Goal: Use online tool/utility: Utilize a website feature to perform a specific function

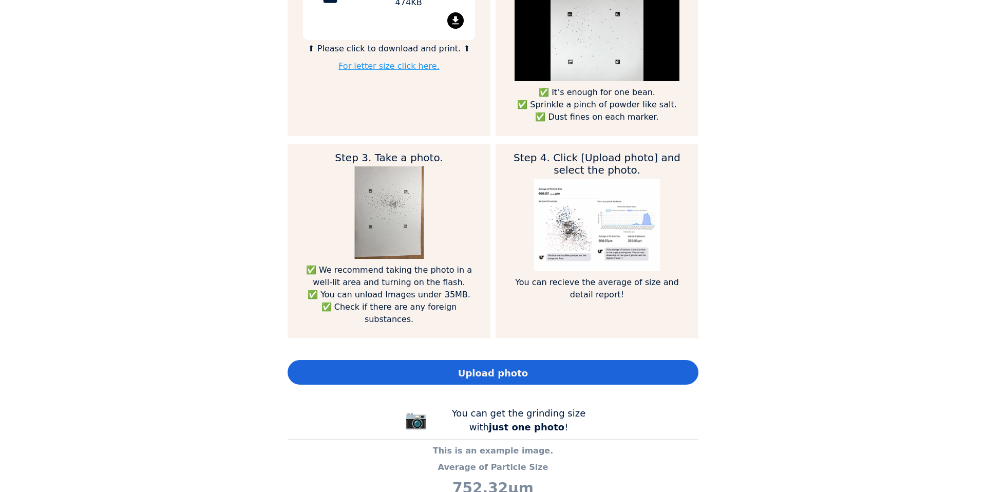
scroll to position [622, 0]
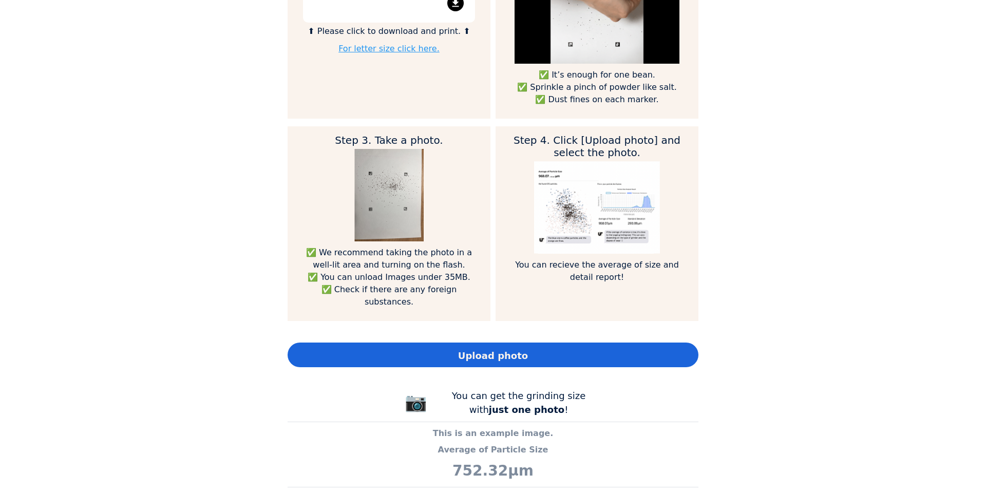
click at [434, 345] on div "Upload photo" at bounding box center [493, 354] width 411 height 25
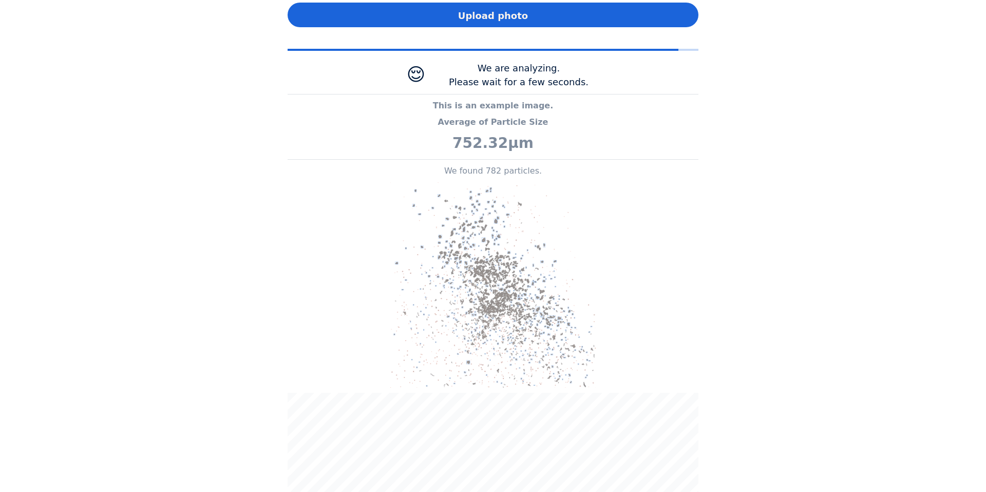
scroll to position [512347, 513073]
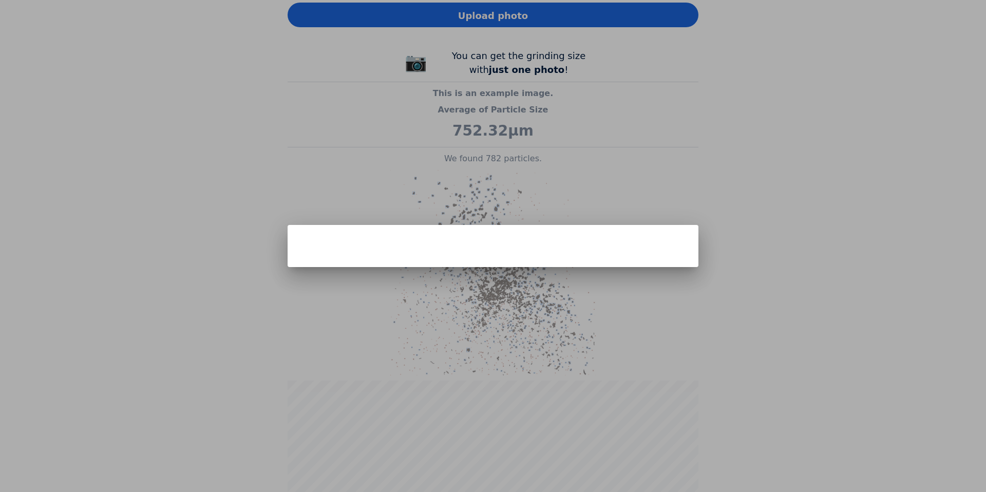
click at [508, 153] on div at bounding box center [493, 246] width 986 height 492
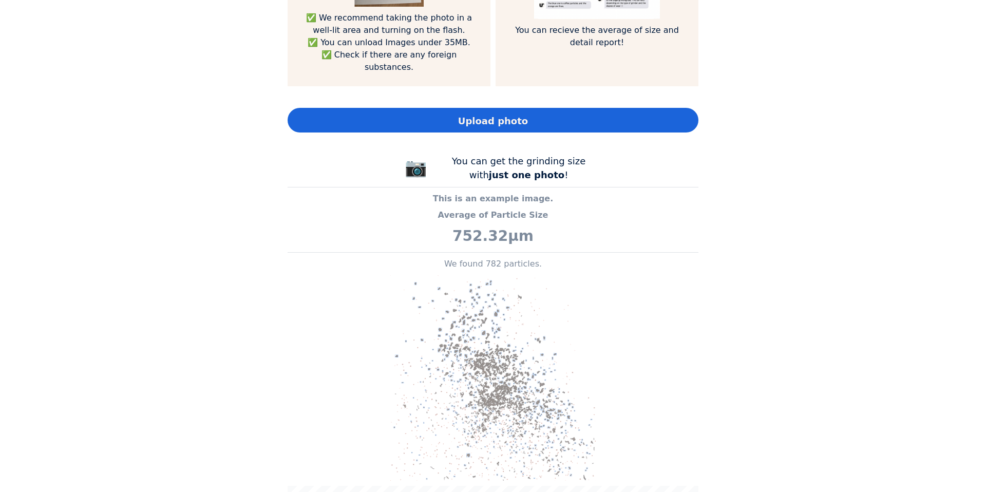
scroll to position [675, 0]
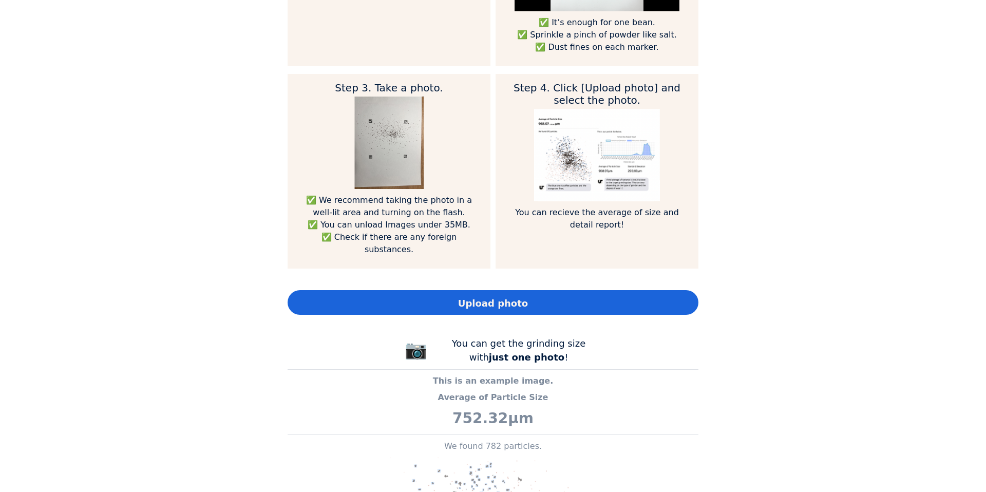
click at [481, 296] on span "Upload photo" at bounding box center [493, 303] width 70 height 14
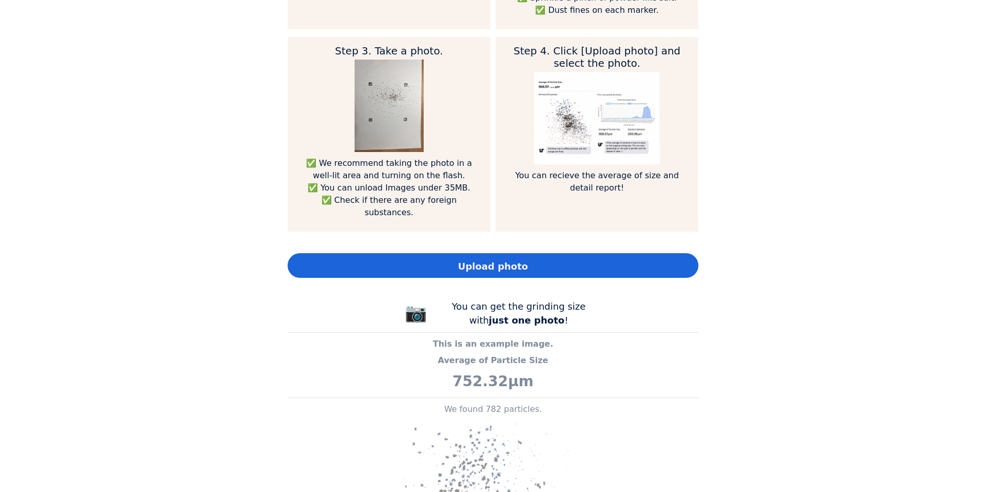
click at [601, 253] on div "Upload photo" at bounding box center [493, 265] width 411 height 25
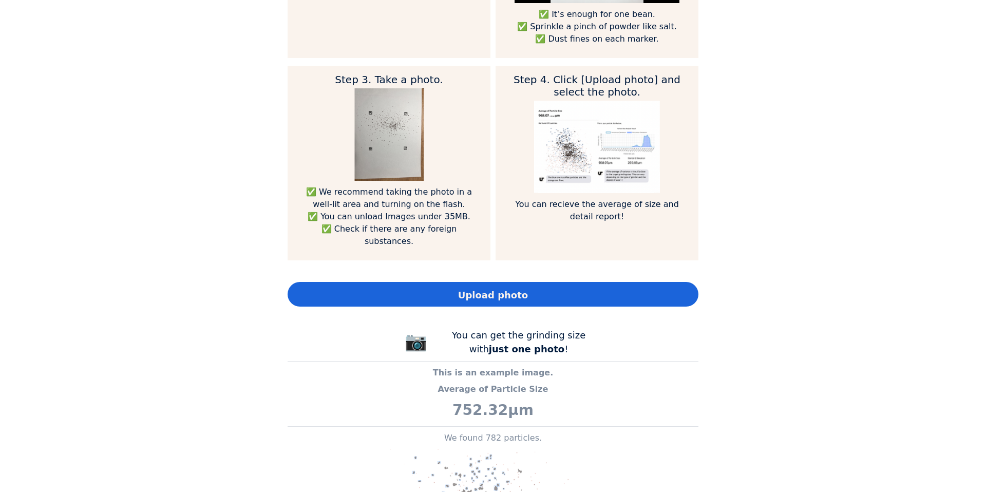
scroll to position [706, 0]
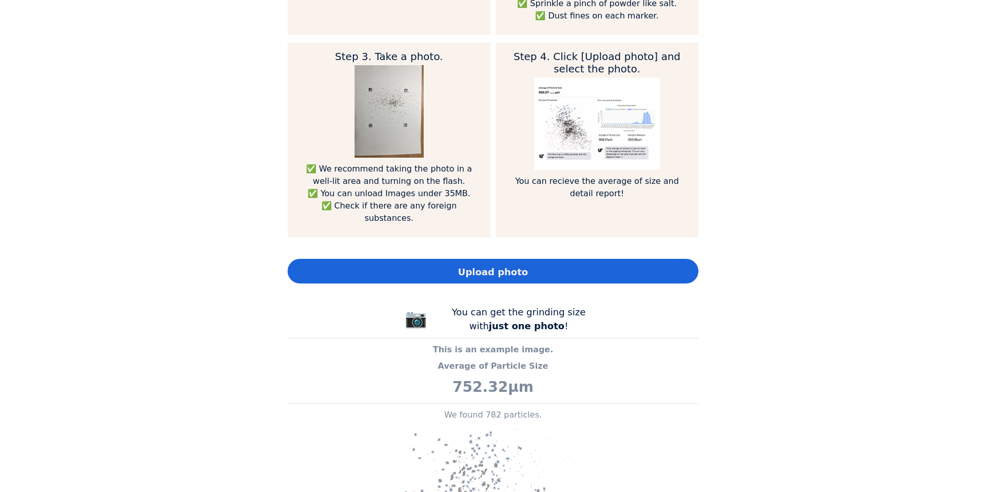
click at [448, 261] on div "Upload photo" at bounding box center [493, 271] width 411 height 25
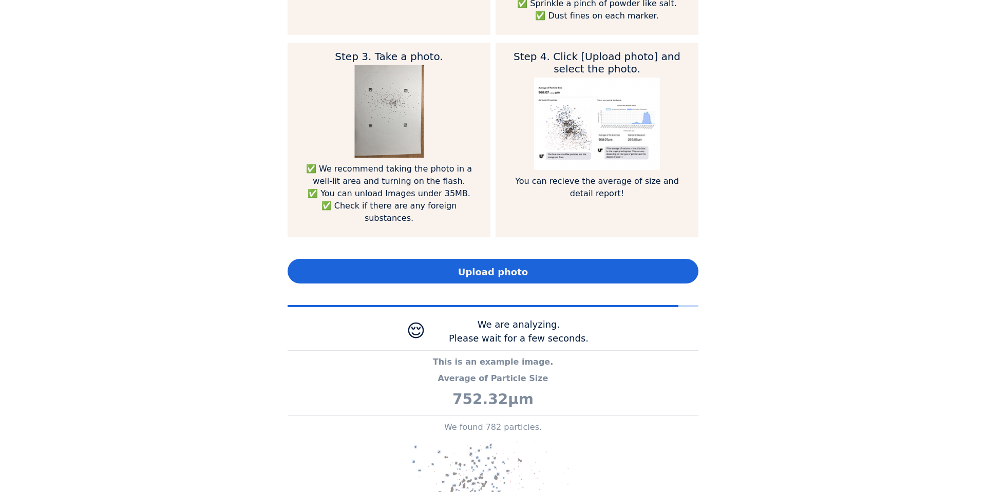
scroll to position [512347, 513073]
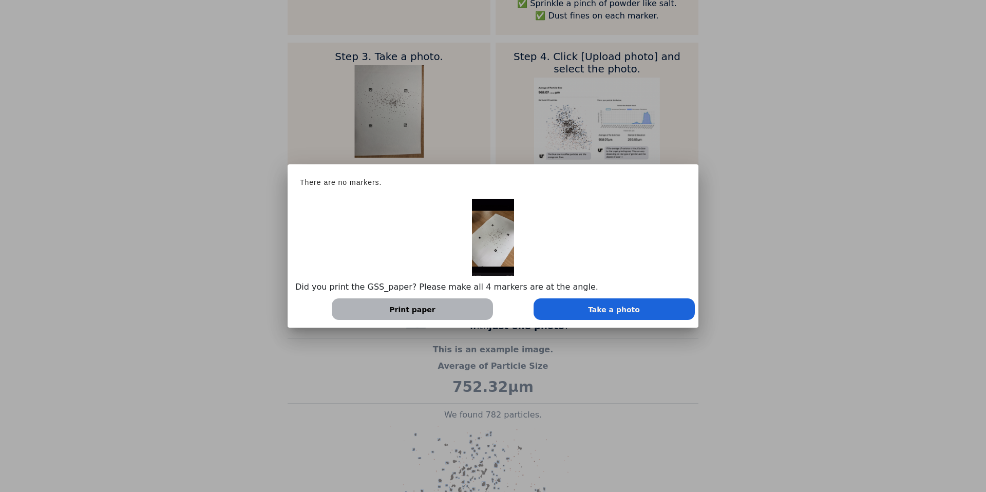
click at [634, 393] on div at bounding box center [493, 246] width 986 height 492
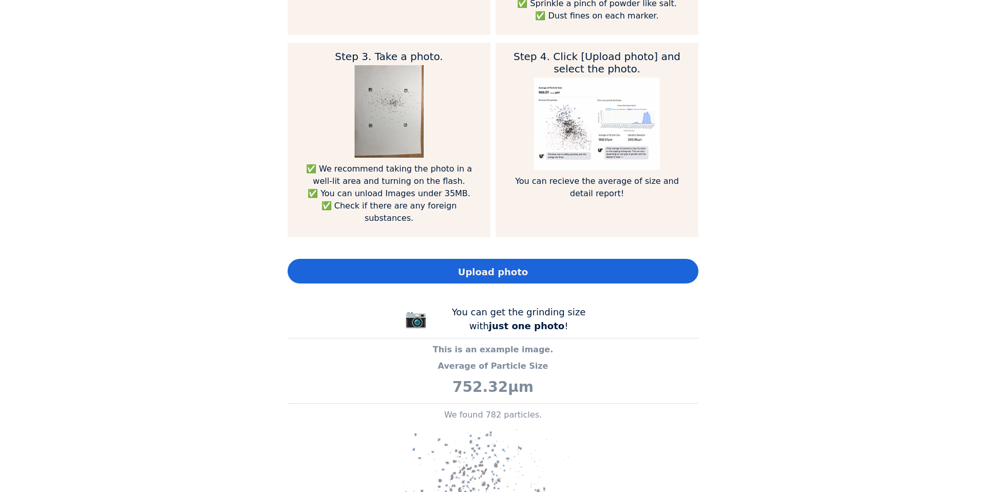
click at [468, 265] on span "Upload photo" at bounding box center [493, 272] width 70 height 14
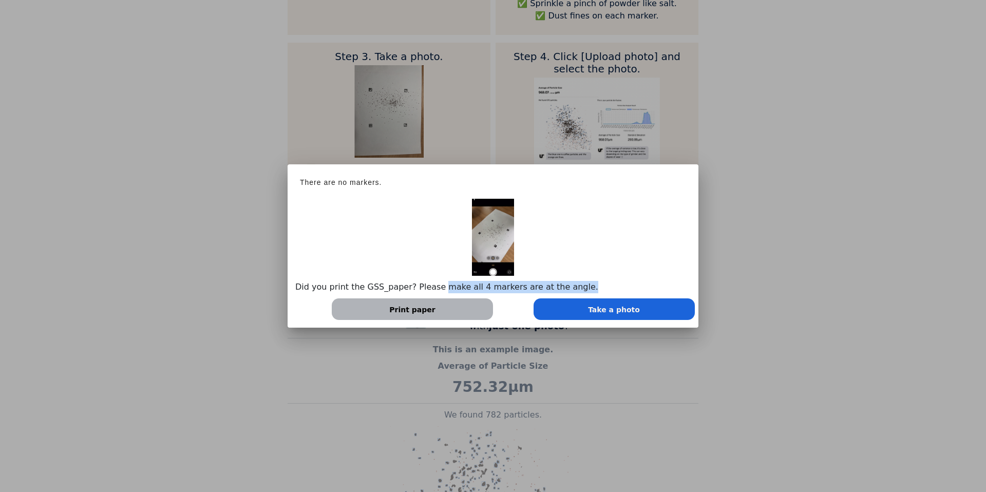
drag, startPoint x: 433, startPoint y: 289, endPoint x: 480, endPoint y: 296, distance: 47.3
click at [480, 296] on div "Did you print the GSS_paper? Please make all 4 markers are at the angle. Print …" at bounding box center [492, 259] width 395 height 121
click at [537, 287] on p "Did you print the GSS_paper? Please make all 4 markers are at the angle." at bounding box center [492, 287] width 395 height 12
drag, startPoint x: 504, startPoint y: 287, endPoint x: 573, endPoint y: 289, distance: 68.8
click at [573, 289] on p "Did you print the GSS_paper? Please make all 4 markers are at the angle." at bounding box center [492, 287] width 395 height 12
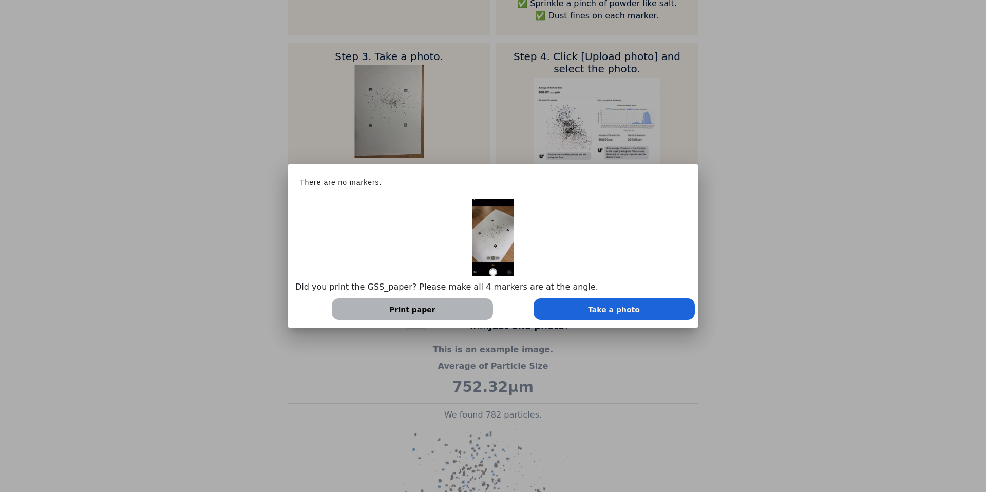
click at [561, 288] on p "Did you print the GSS_paper? Please make all 4 markers are at the angle." at bounding box center [492, 287] width 395 height 12
drag, startPoint x: 507, startPoint y: 290, endPoint x: 588, endPoint y: 290, distance: 80.6
click at [588, 290] on p "Did you print the GSS_paper? Please make all 4 markers are at the angle." at bounding box center [492, 287] width 395 height 12
copy p "are at the angle."
click at [148, 274] on div at bounding box center [493, 246] width 986 height 492
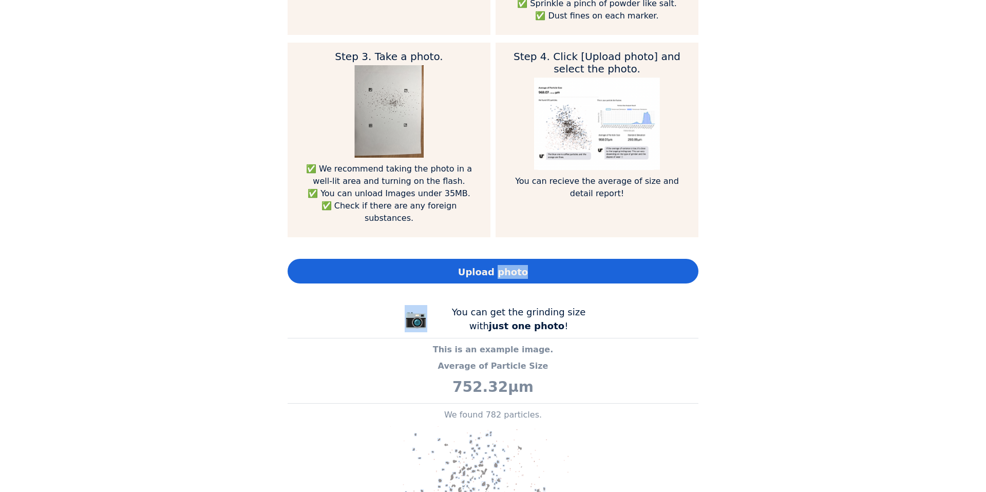
click at [148, 274] on div "Home Courses About us Tools Sign in" at bounding box center [493, 246] width 986 height 492
click at [474, 265] on span "Upload photo" at bounding box center [493, 272] width 70 height 14
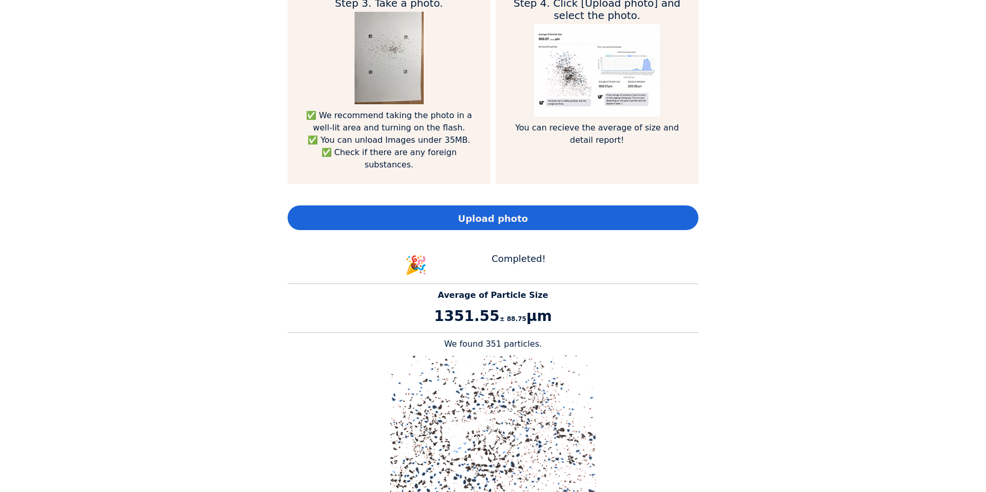
scroll to position [706, 0]
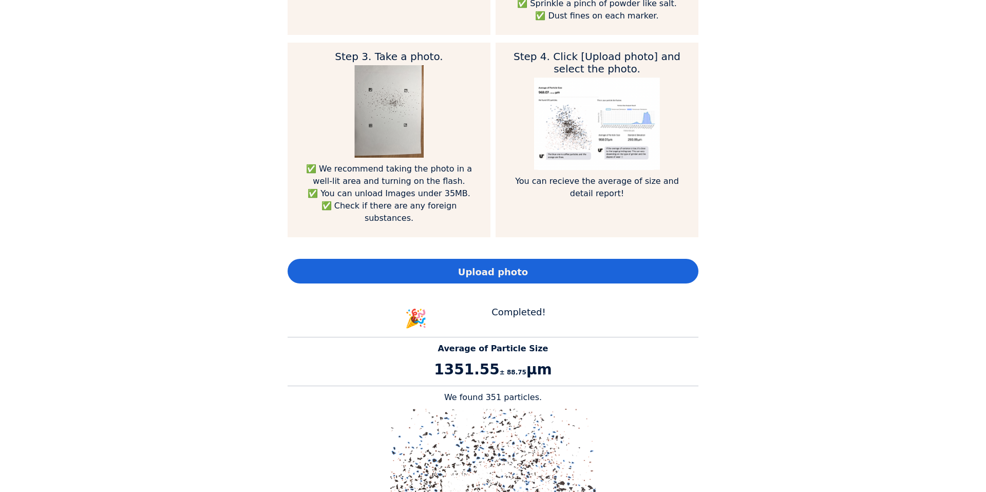
click at [561, 259] on div "Upload photo" at bounding box center [493, 271] width 411 height 25
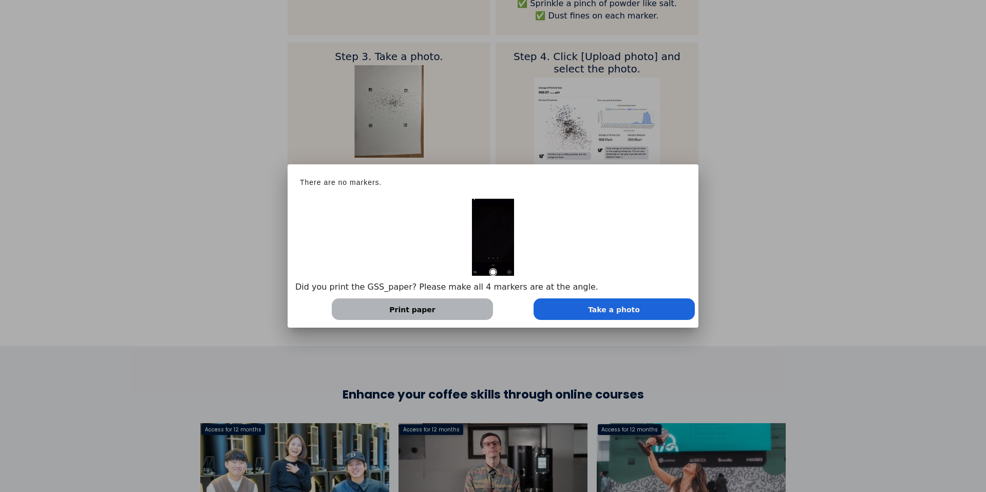
click at [221, 255] on div at bounding box center [493, 246] width 986 height 492
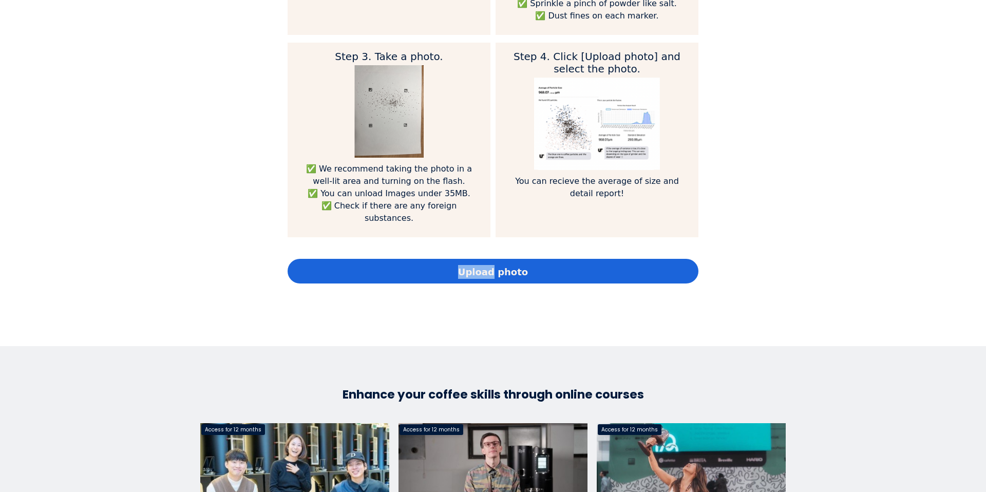
click at [221, 255] on div "Home Courses About us Tools Sign in" at bounding box center [493, 246] width 986 height 492
click at [429, 259] on div "Upload photo" at bounding box center [493, 271] width 411 height 25
click at [523, 259] on div "Upload photo" at bounding box center [493, 271] width 411 height 25
click at [632, 260] on div "Upload photo" at bounding box center [493, 271] width 411 height 25
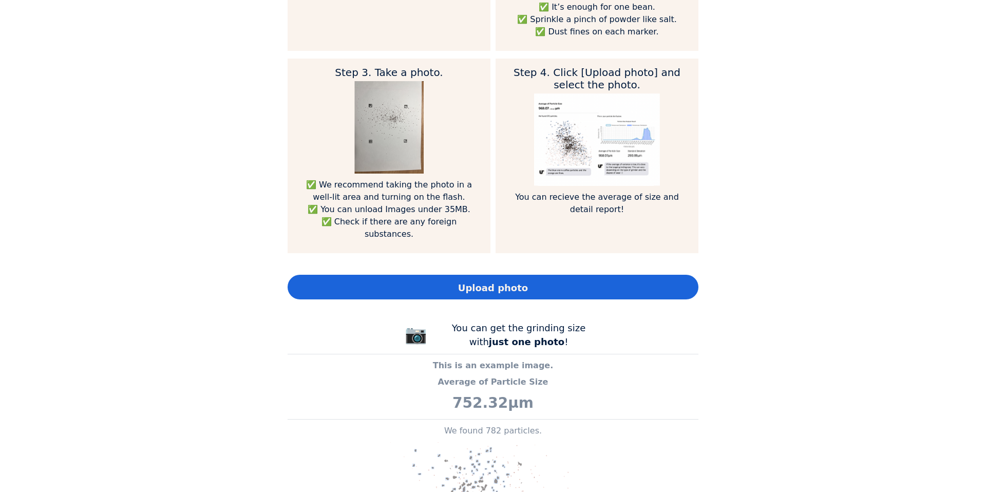
scroll to position [772, 0]
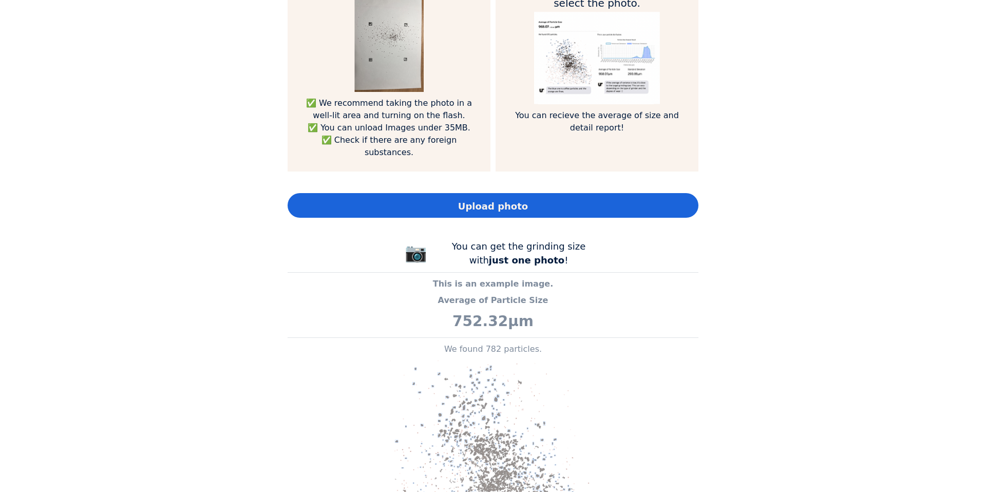
click at [495, 199] on span "Upload photo" at bounding box center [493, 206] width 70 height 14
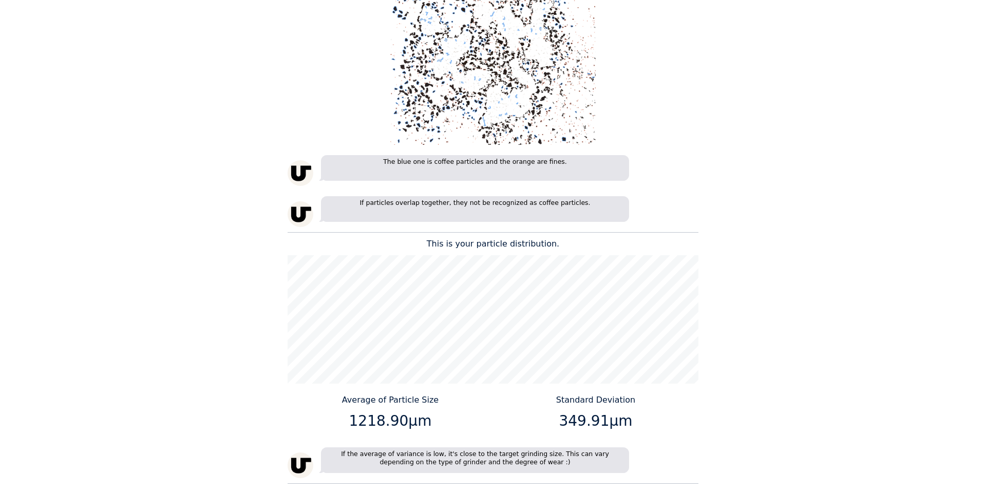
scroll to position [1184, 0]
